Goal: Navigation & Orientation: Find specific page/section

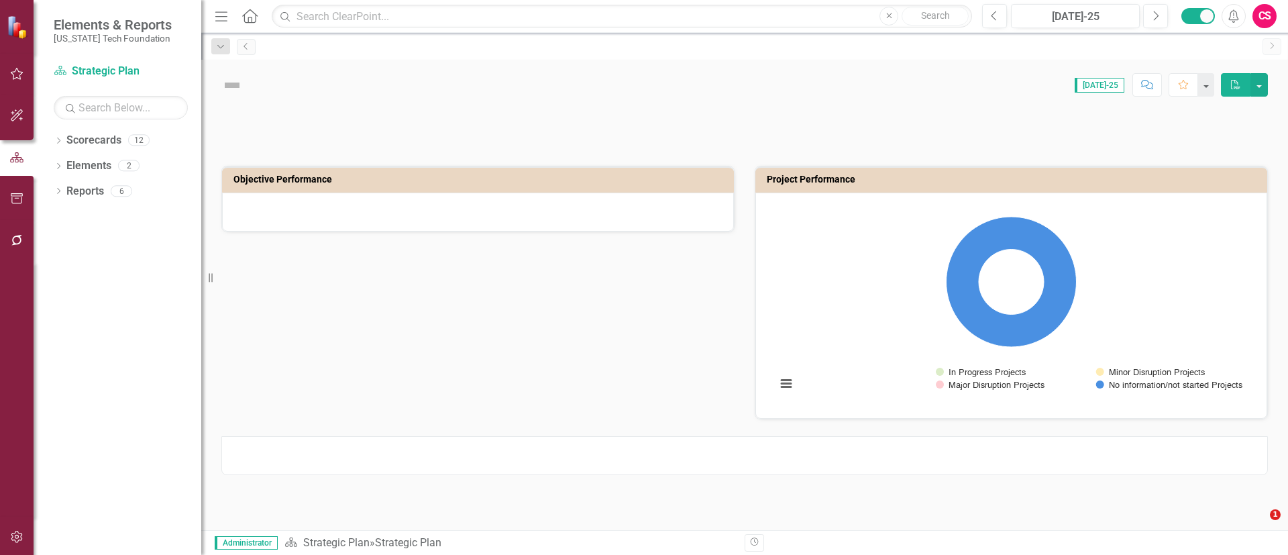
click at [1269, 20] on div "CS" at bounding box center [1264, 16] width 24 height 24
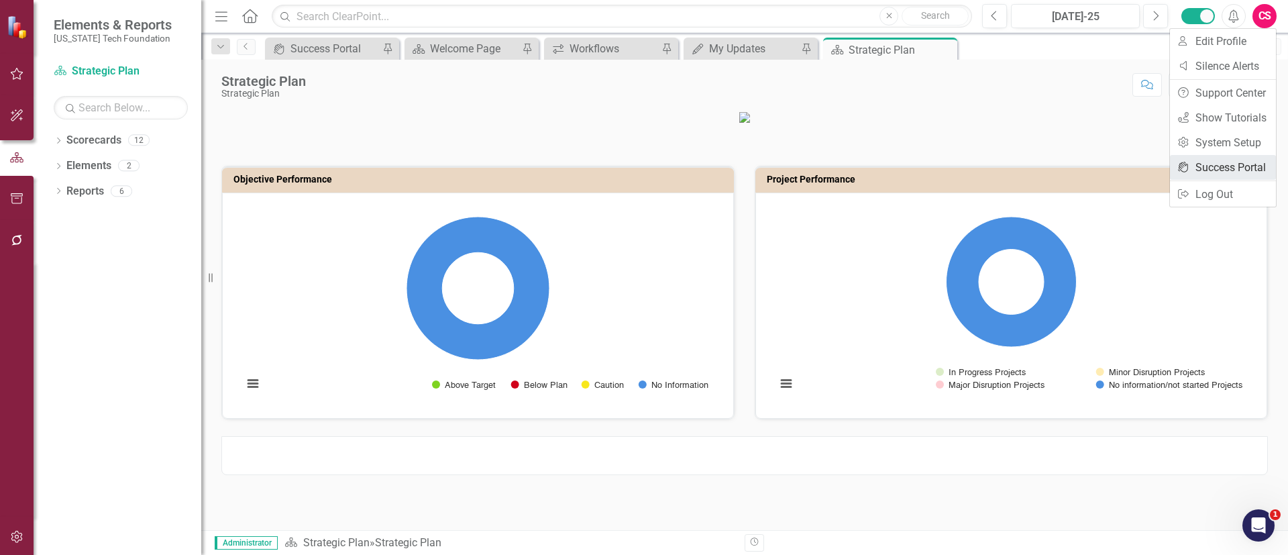
click at [1209, 157] on link "icon.portal Success Portal" at bounding box center [1223, 167] width 106 height 25
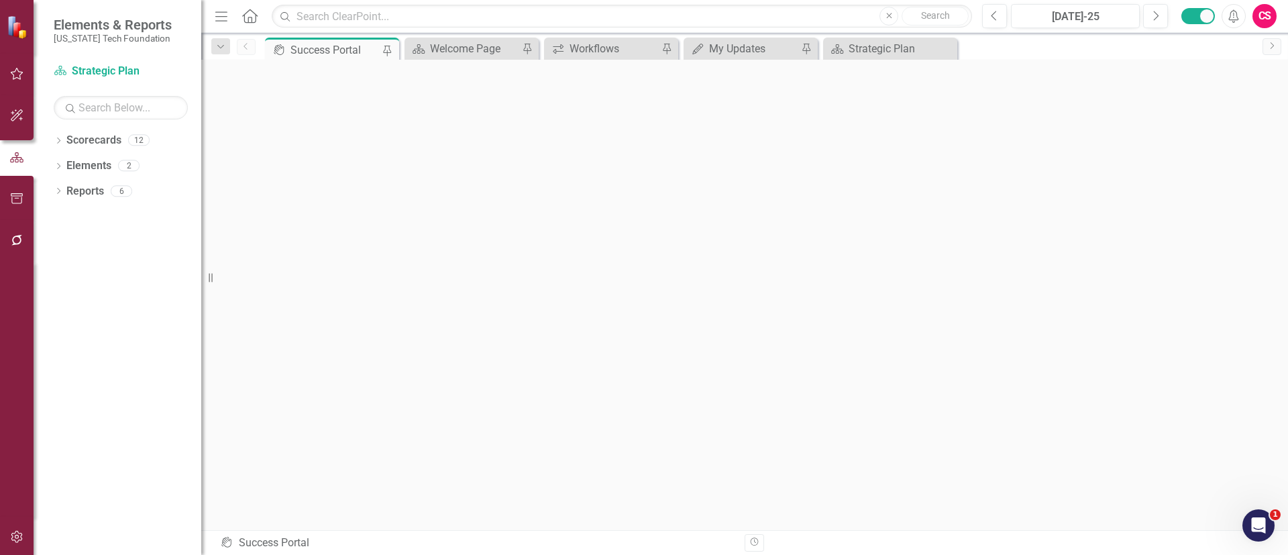
click at [219, 13] on icon "Menu" at bounding box center [221, 16] width 17 height 14
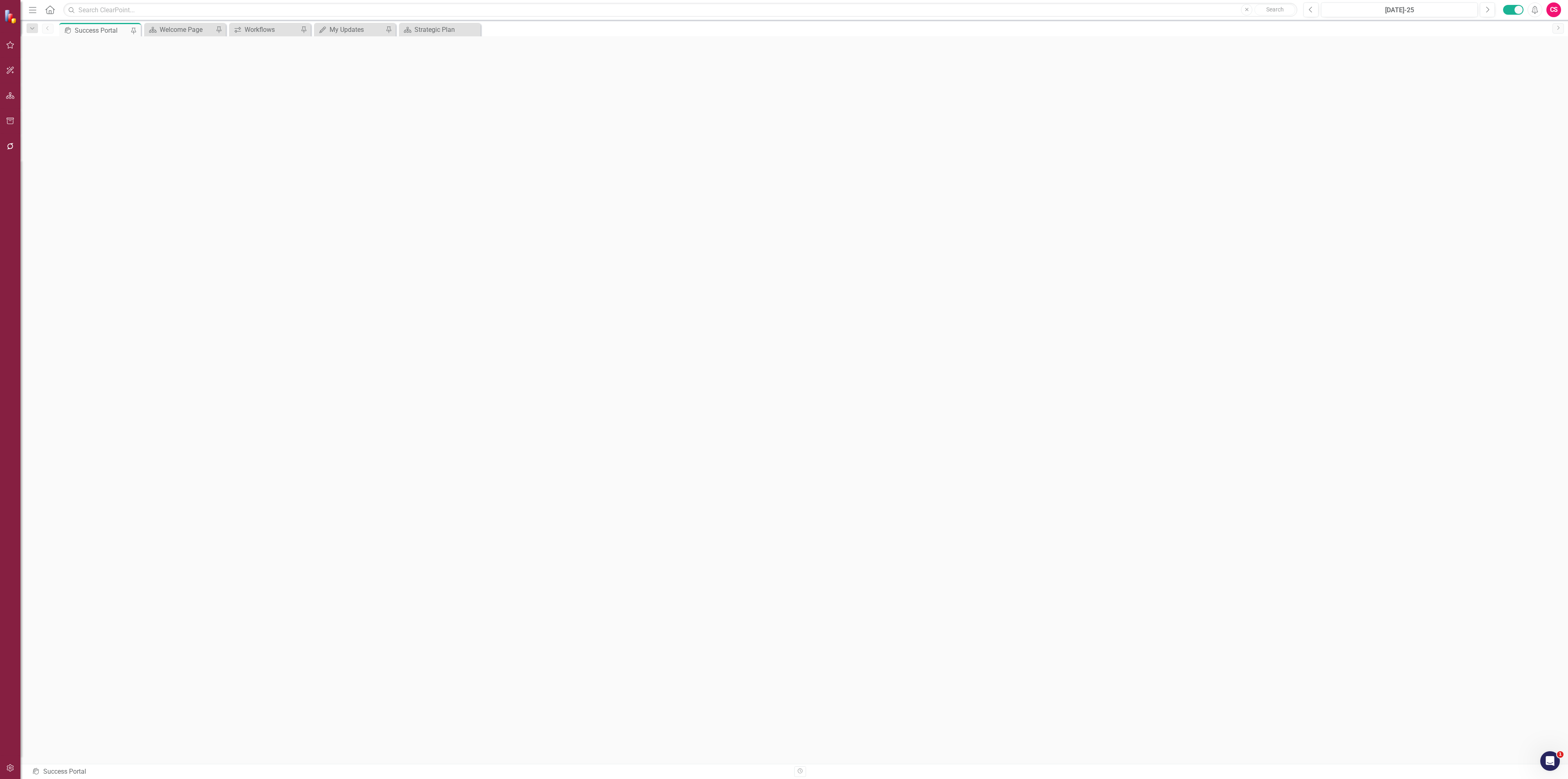
scroll to position [2, 0]
